Goal: Check status: Check status

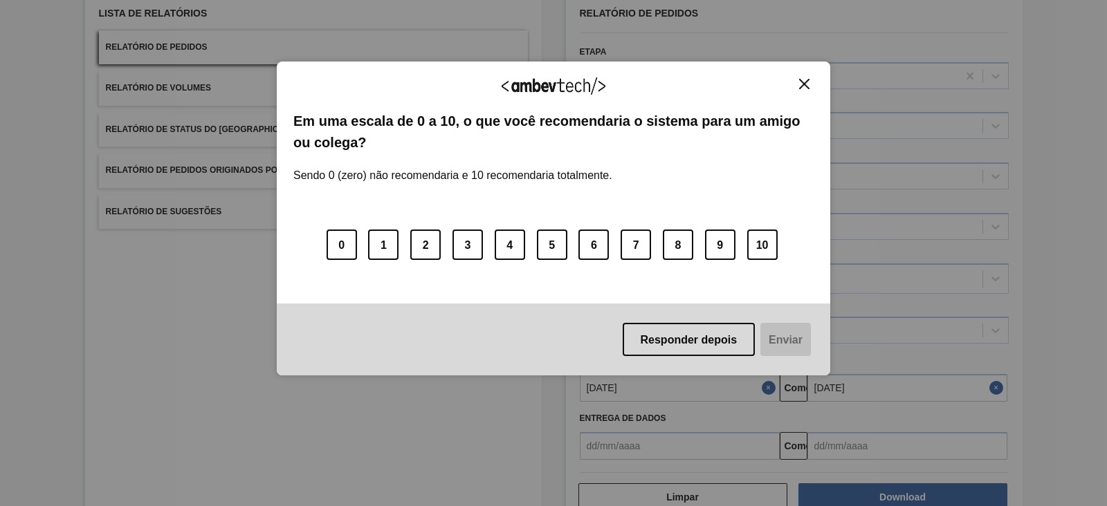
click at [804, 83] on img "Fechar" at bounding box center [804, 84] width 10 height 10
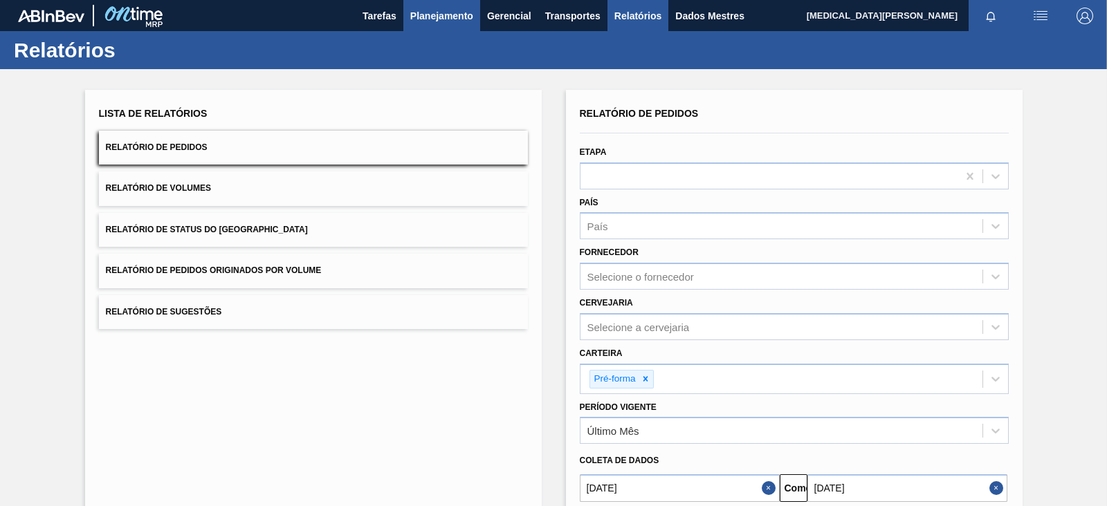
click at [451, 26] on button "Planejamento" at bounding box center [441, 15] width 77 height 31
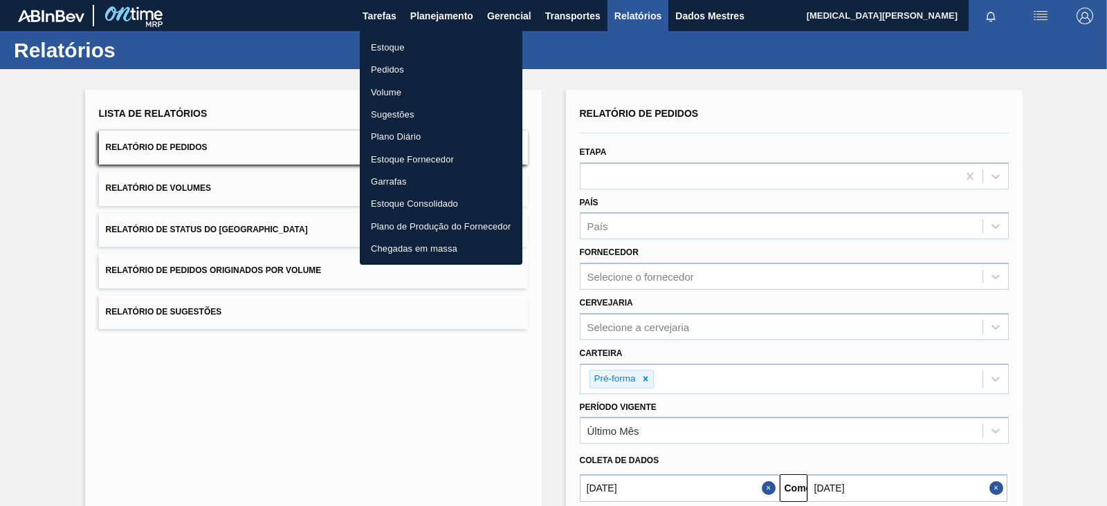
click at [410, 70] on li "Pedidos" at bounding box center [441, 69] width 163 height 22
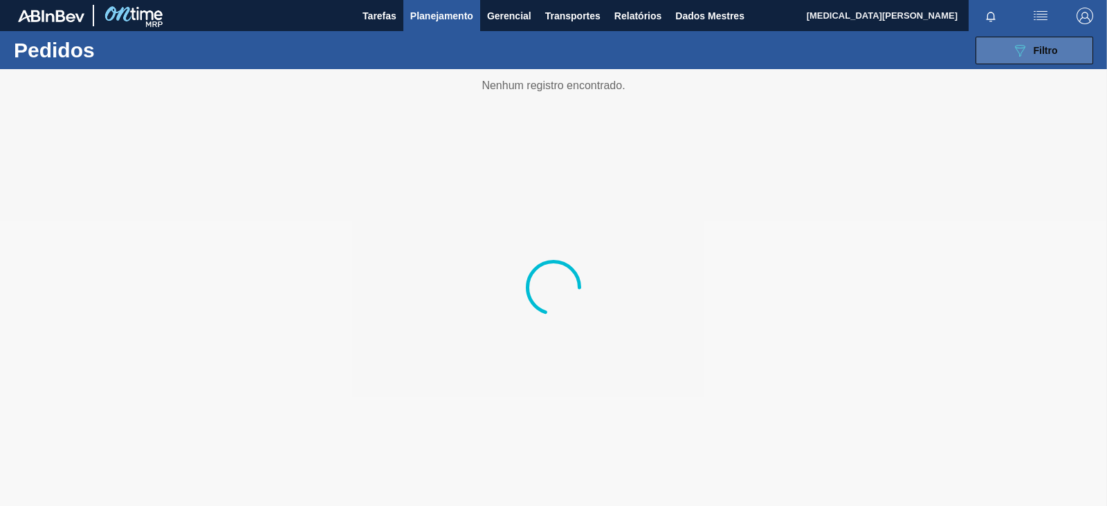
click at [1017, 44] on icon "089F7B8B-B2A5-4AFE-B5C0-19BA573D28AC" at bounding box center [1019, 50] width 17 height 17
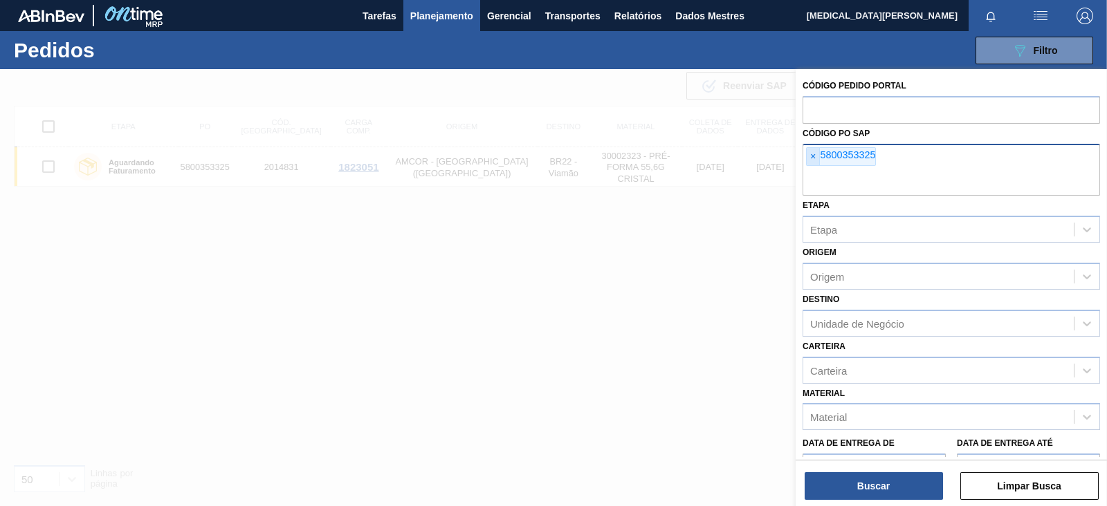
click at [815, 160] on font "×" at bounding box center [813, 156] width 6 height 11
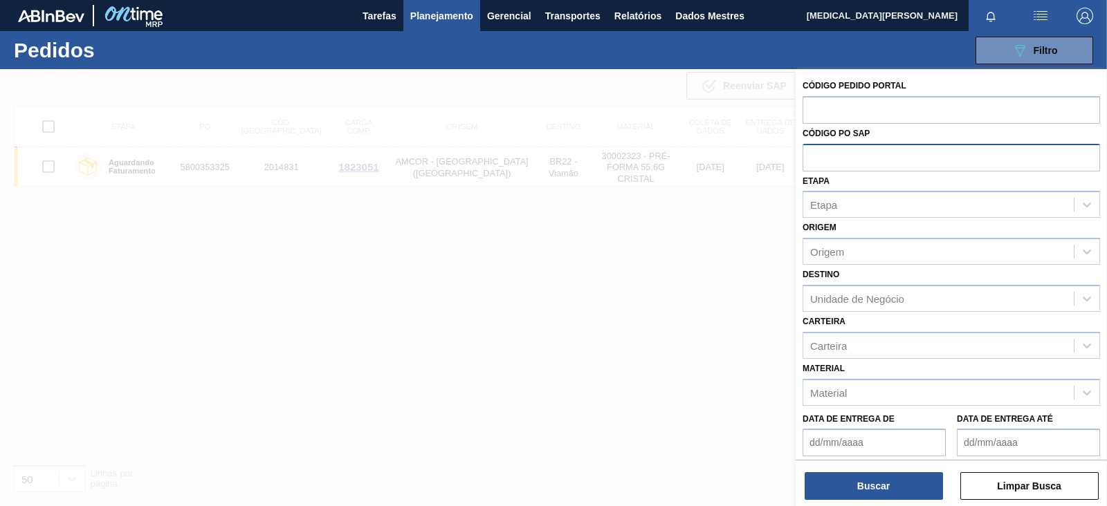
paste input "5800376739"
type input "5800376739"
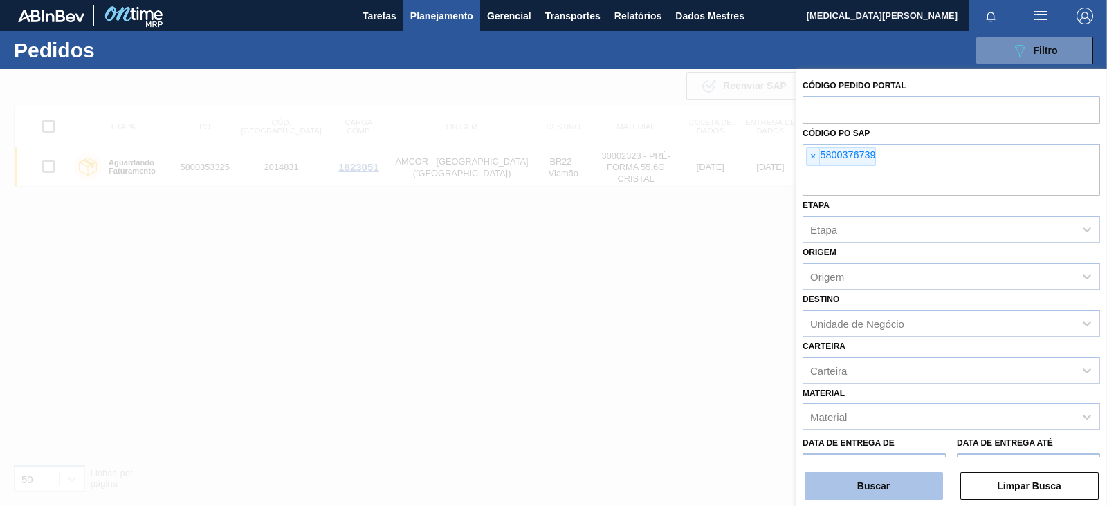
click at [905, 485] on button "Buscar" at bounding box center [873, 486] width 138 height 28
